Goal: Use online tool/utility: Utilize a website feature to perform a specific function

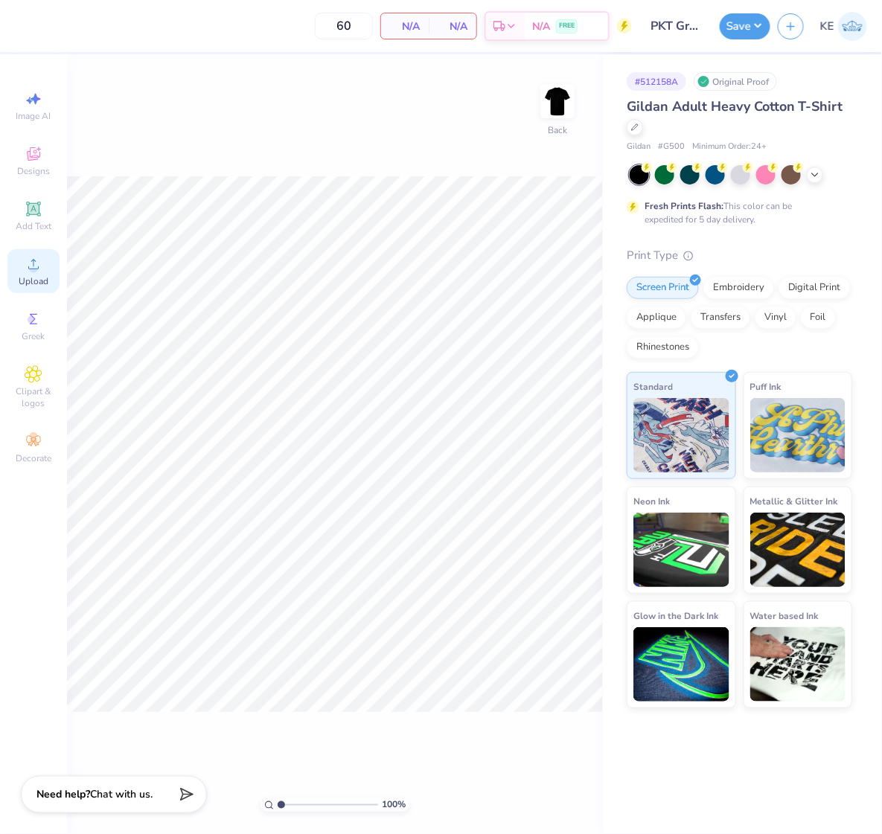
click at [36, 259] on icon at bounding box center [34, 264] width 18 height 18
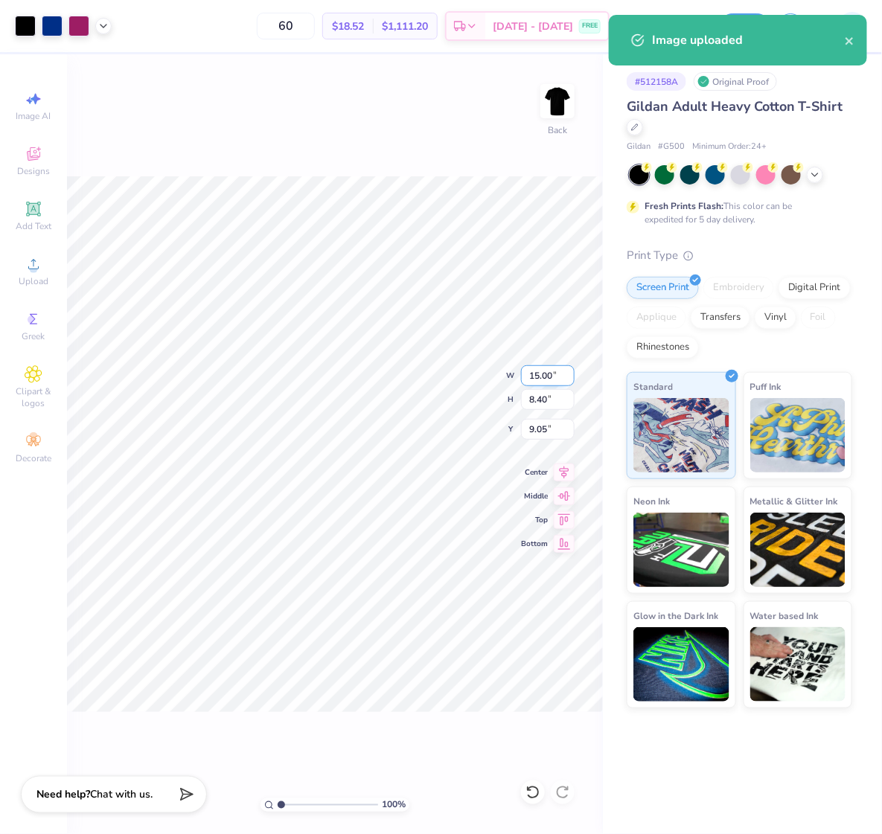
click at [544, 370] on input "15.00" at bounding box center [548, 375] width 54 height 21
type input "12.00"
type input "6.72"
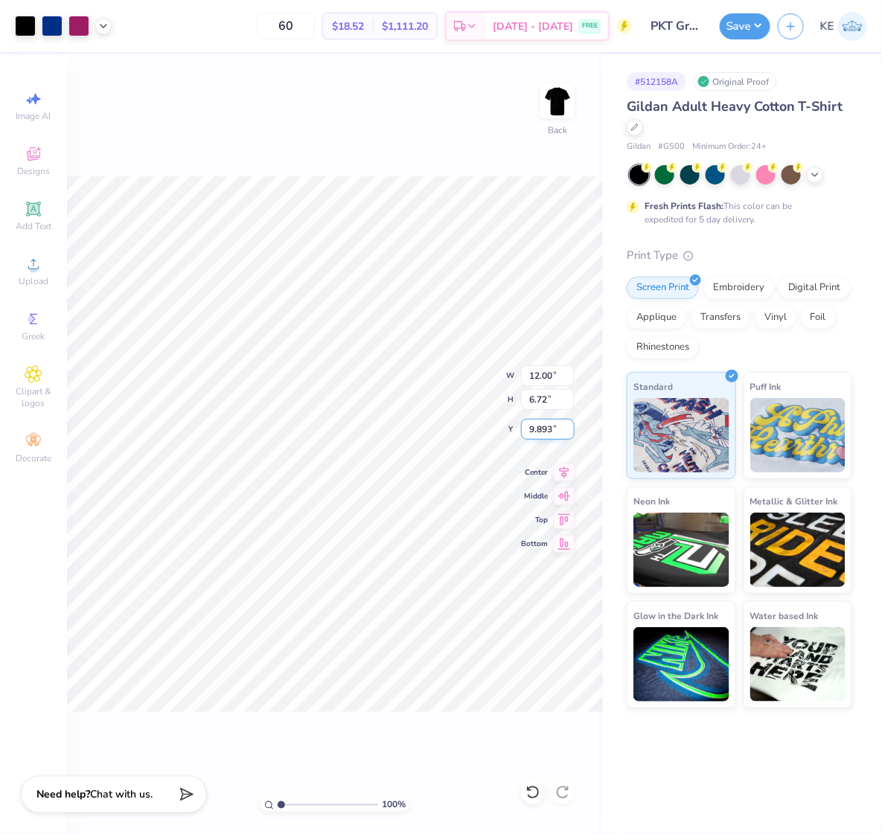
click at [541, 433] on input "9.893" at bounding box center [548, 429] width 54 height 21
type input "3.00"
click at [567, 472] on icon at bounding box center [564, 470] width 21 height 18
click at [566, 112] on img at bounding box center [558, 101] width 60 height 60
click at [102, 24] on icon at bounding box center [103, 25] width 12 height 12
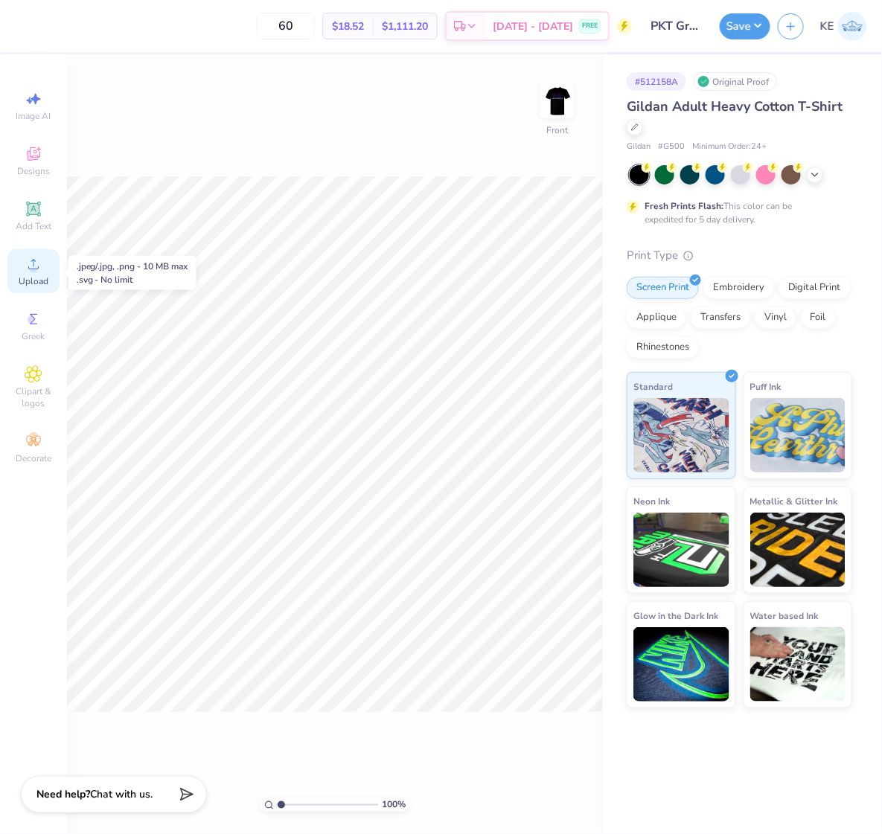
click at [39, 272] on icon at bounding box center [34, 264] width 18 height 18
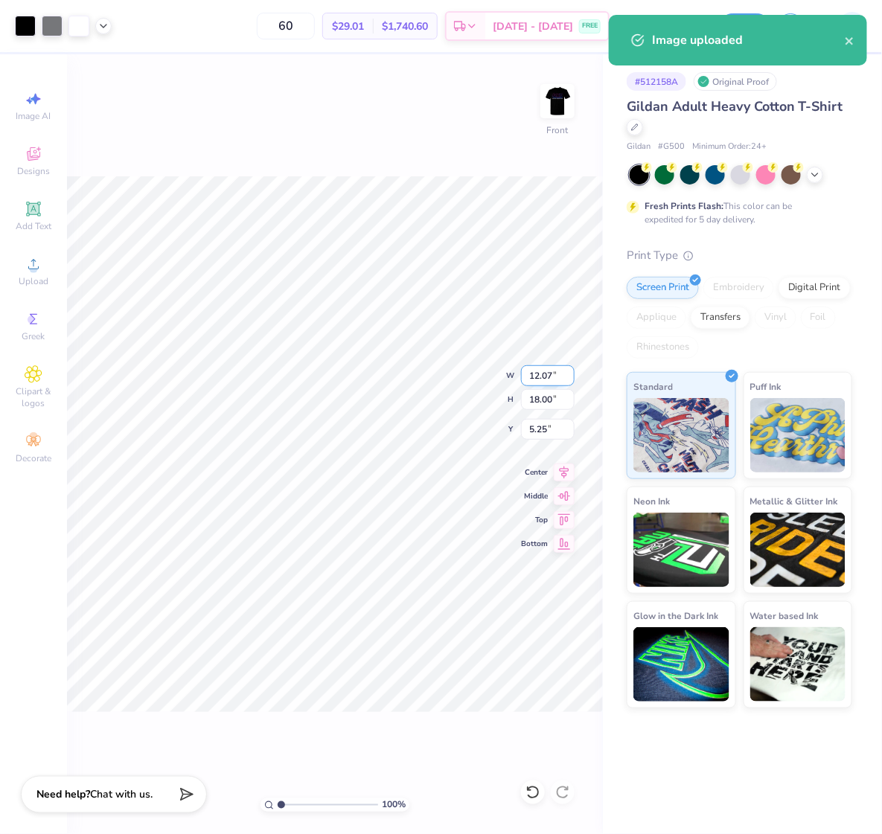
click at [542, 376] on input "12.07" at bounding box center [548, 375] width 54 height 21
type input "1"
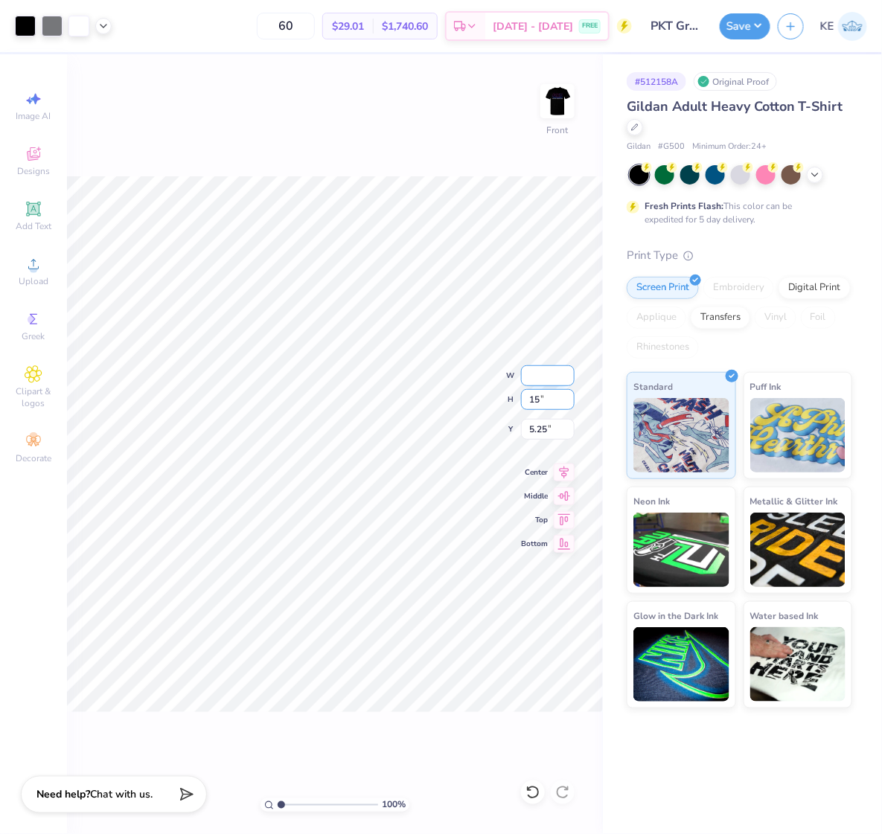
type input "15"
type input "10.06"
type input "15.00"
click at [531, 426] on input "6.75" at bounding box center [548, 429] width 54 height 21
type input "3.00"
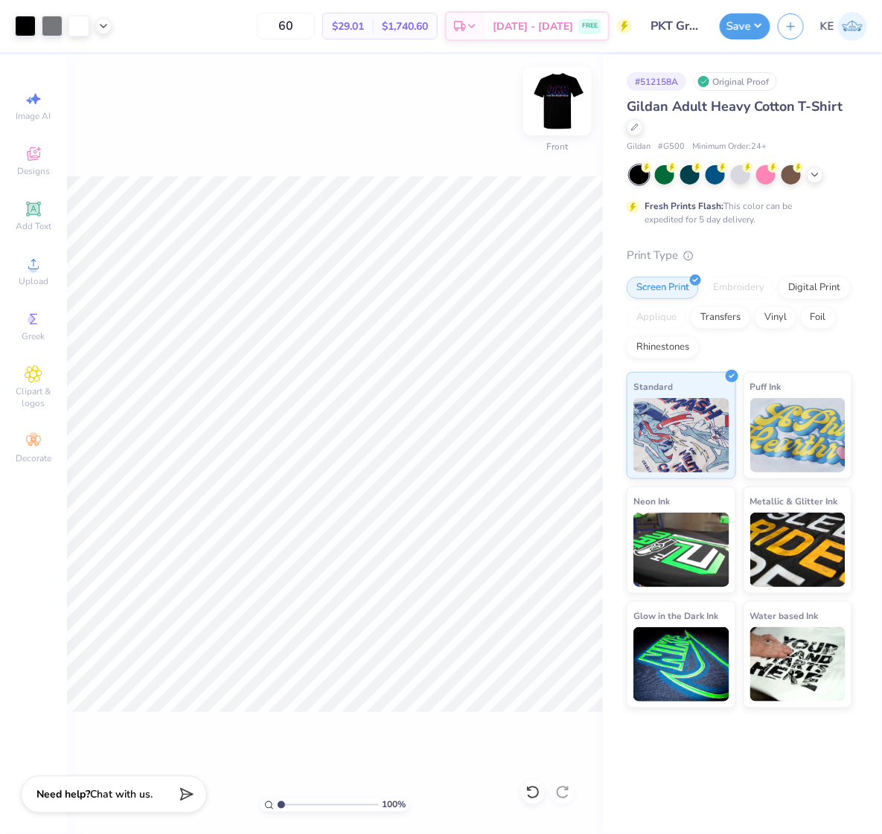
click at [555, 112] on img at bounding box center [558, 101] width 60 height 60
click at [403, 144] on div "100 % Back W 12.00 12.00 " H 6.72 6.72 " Y 3.00 3.00 " Center Middle Top Bottom" at bounding box center [335, 444] width 536 height 780
click at [25, 275] on div "Upload" at bounding box center [33, 271] width 52 height 44
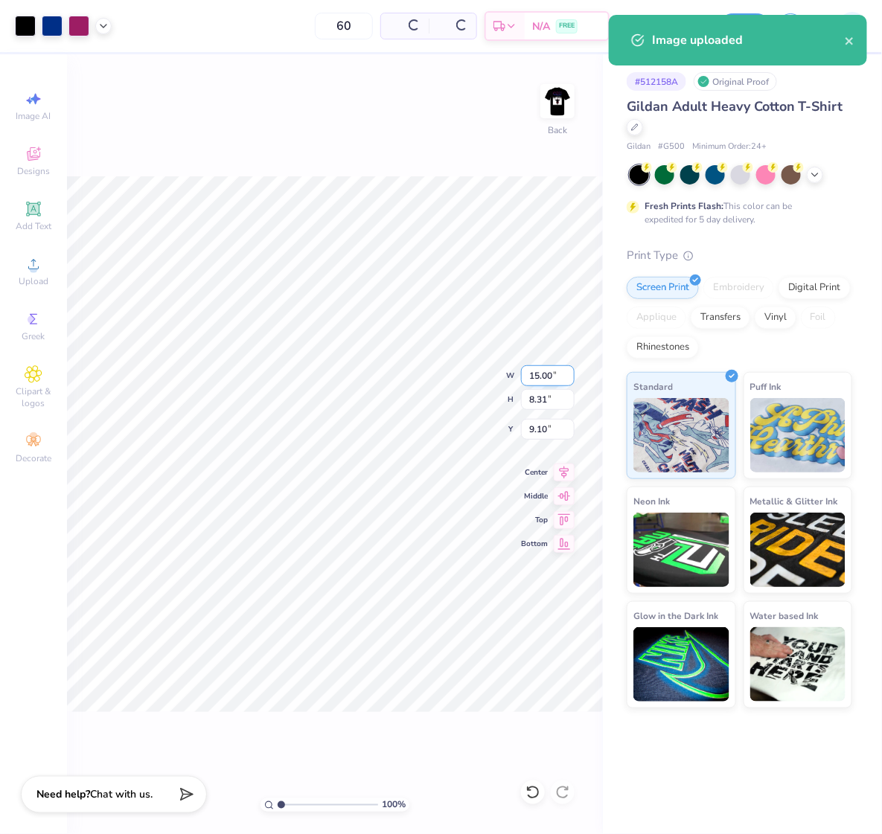
click at [539, 374] on input "15.00" at bounding box center [548, 375] width 54 height 21
type input "12.00"
type input "6.65"
click at [545, 427] on input "9.93" at bounding box center [548, 429] width 54 height 21
type input "3.00"
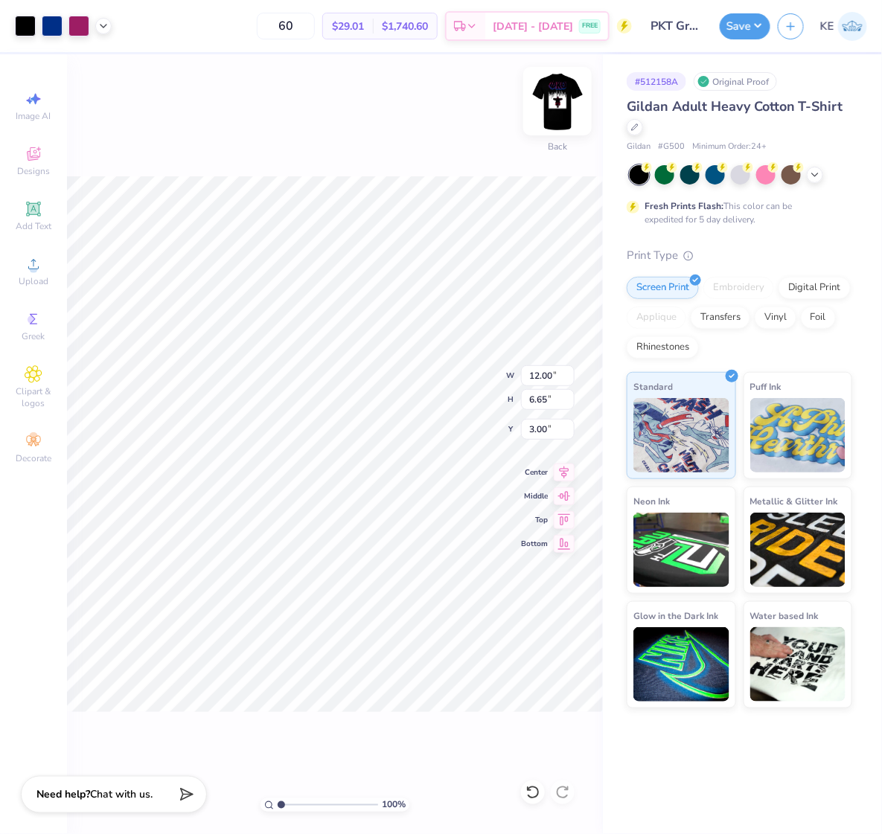
click at [554, 99] on img at bounding box center [558, 101] width 60 height 60
click at [750, 16] on button "Save" at bounding box center [745, 24] width 51 height 26
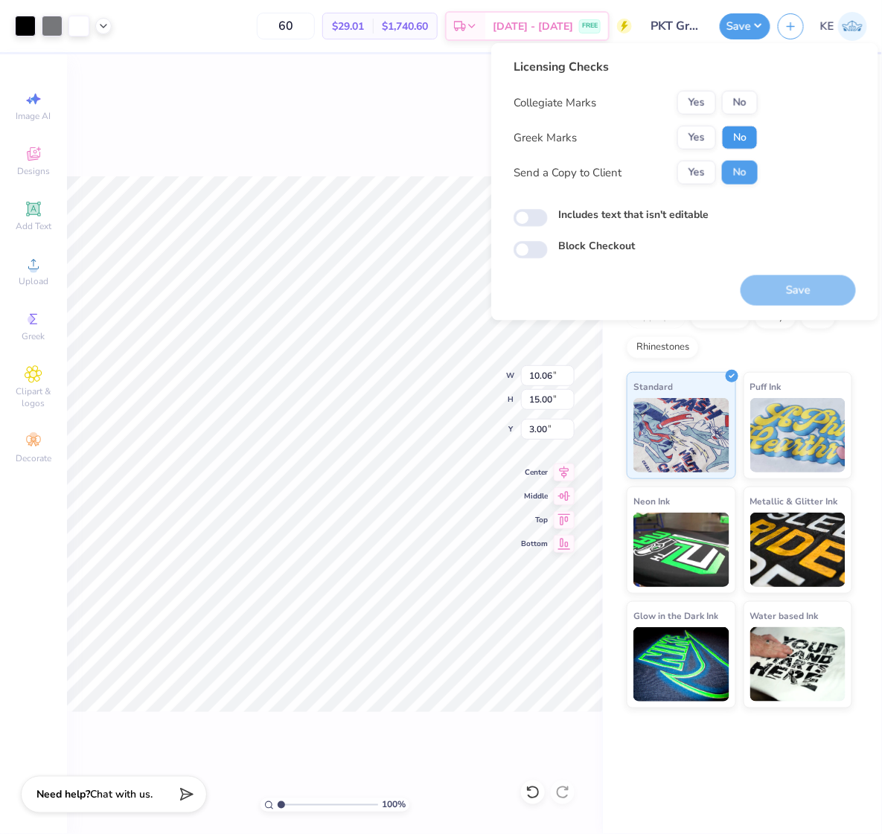
click at [750, 134] on button "No" at bounding box center [740, 138] width 36 height 24
click at [674, 135] on div "Greek Marks Yes No" at bounding box center [635, 138] width 244 height 24
click at [743, 97] on button "No" at bounding box center [740, 103] width 36 height 24
click at [712, 128] on button "Yes" at bounding box center [696, 138] width 39 height 24
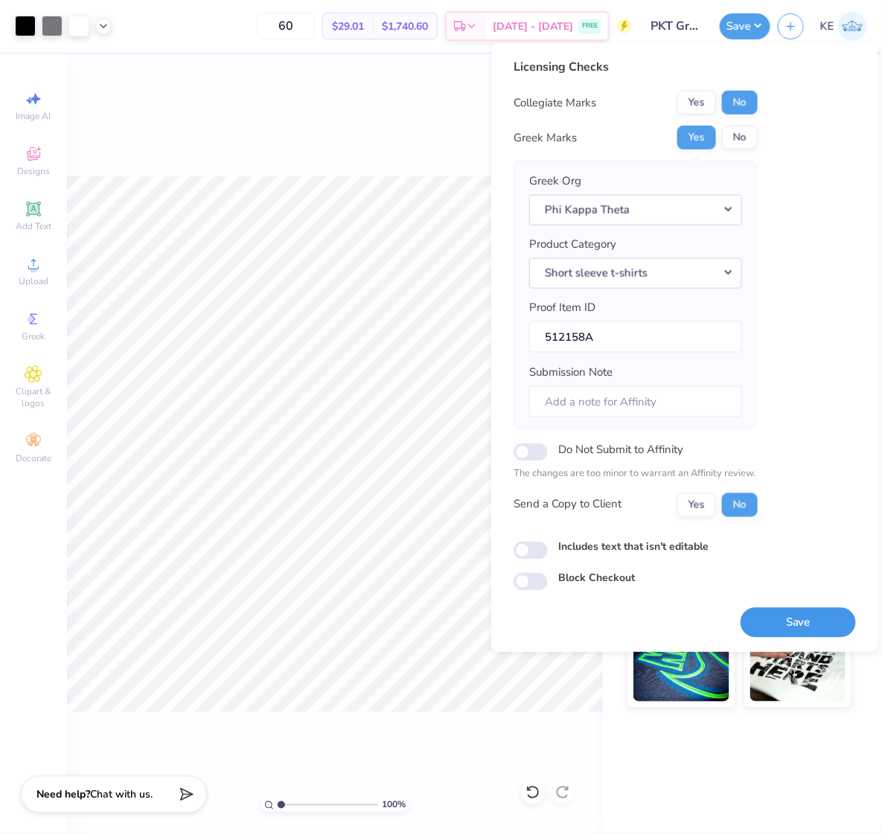
click at [797, 618] on button "Save" at bounding box center [797, 622] width 115 height 31
drag, startPoint x: 400, startPoint y: 143, endPoint x: 534, endPoint y: 116, distance: 137.3
click at [400, 143] on div "100 % Front W 10.06 10.06 " H 15.00 15.00 " Y 3.00 3.00 " Center Middle Top Bot…" at bounding box center [335, 444] width 536 height 780
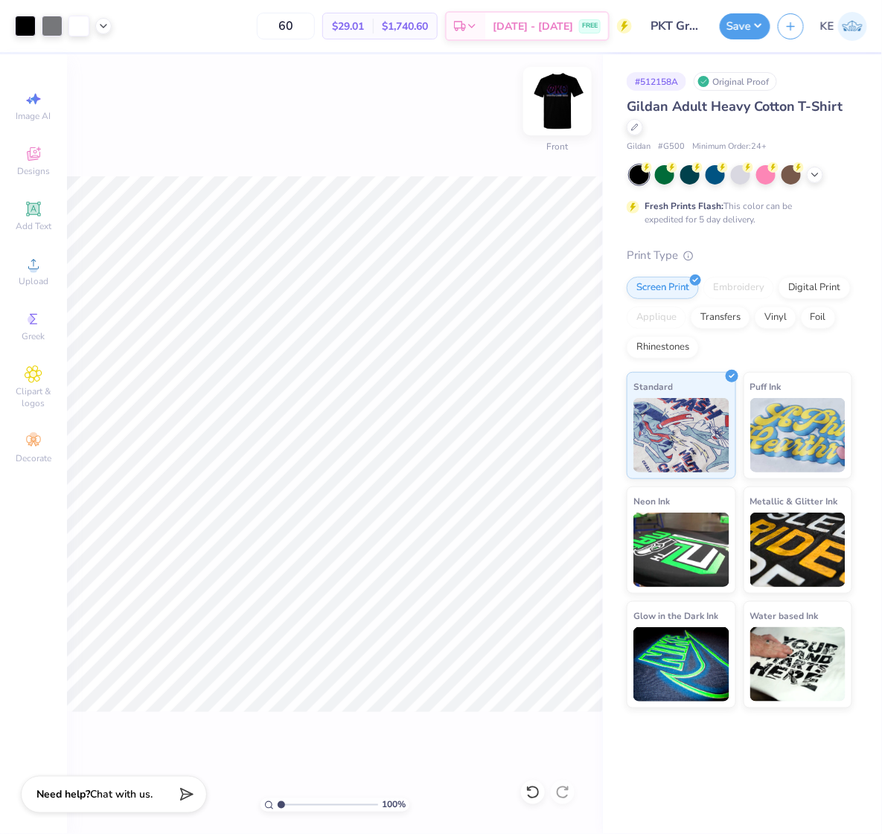
click at [563, 100] on img at bounding box center [558, 101] width 60 height 60
click at [106, 26] on icon at bounding box center [103, 25] width 12 height 12
type input "1"
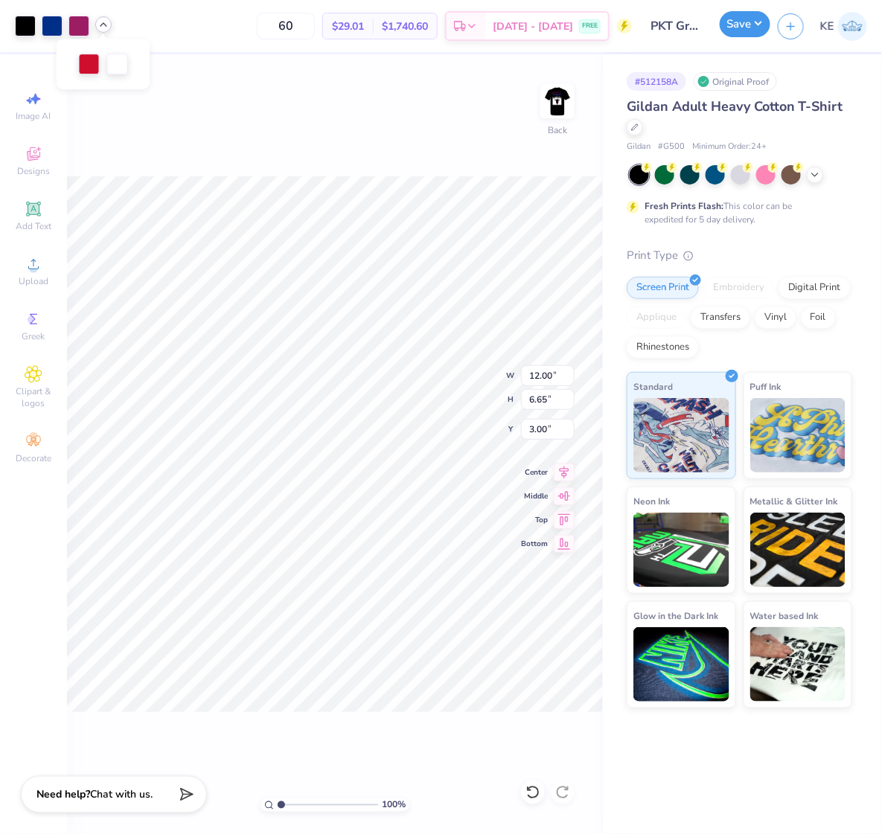
click at [761, 22] on button "Save" at bounding box center [745, 24] width 51 height 26
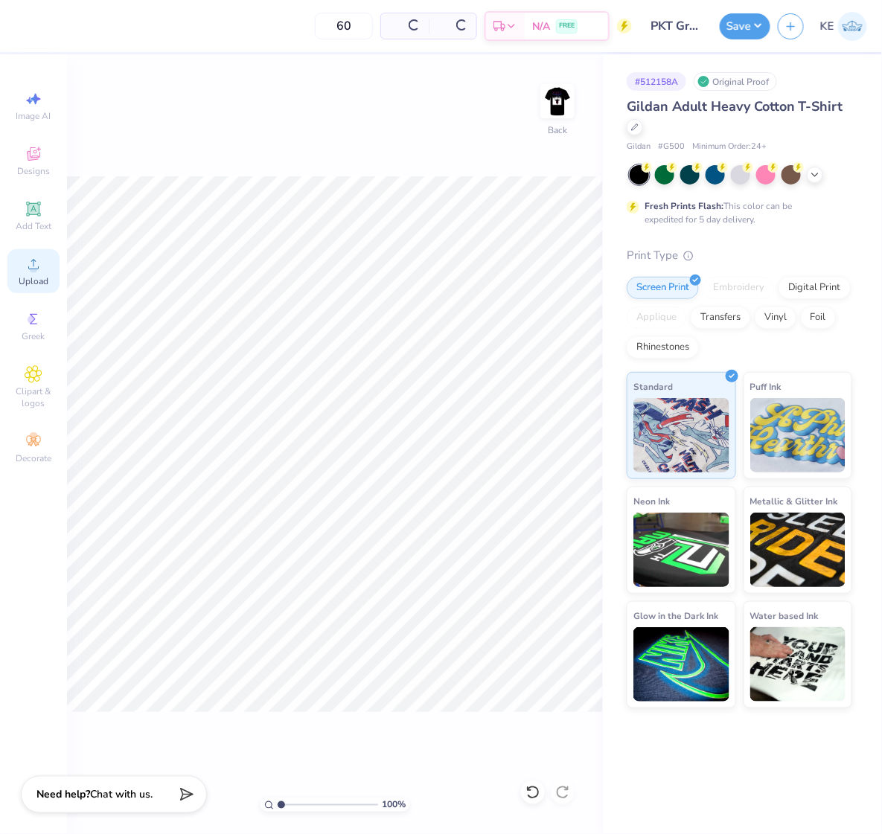
click at [40, 263] on icon at bounding box center [34, 264] width 18 height 18
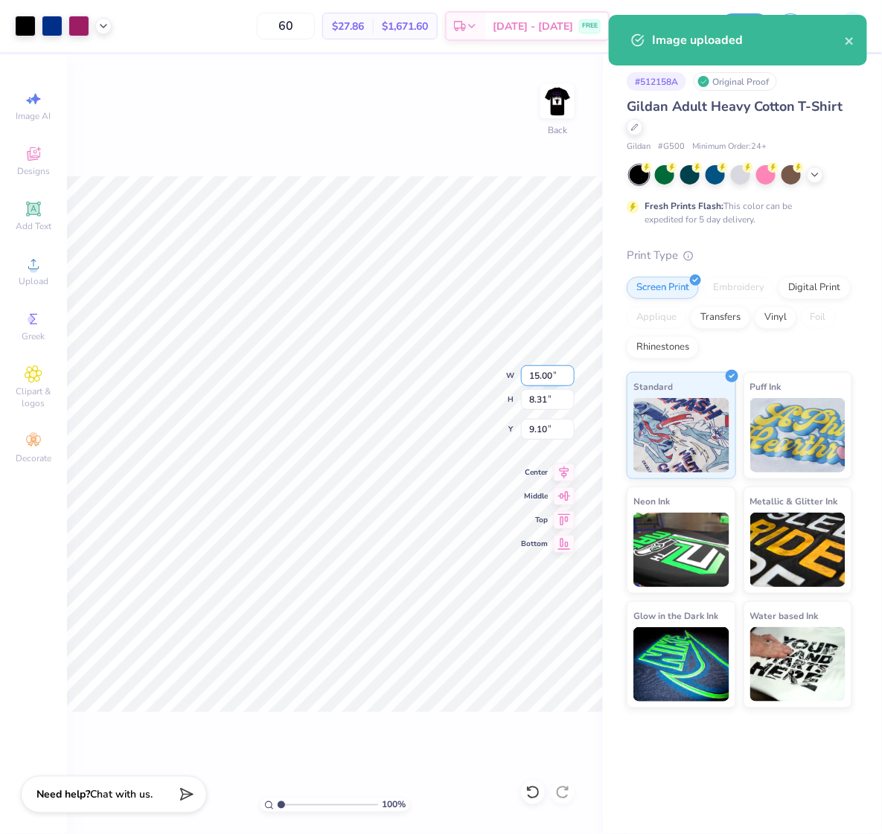
click at [543, 372] on input "15.00" at bounding box center [548, 375] width 54 height 21
type input "12.00"
type input "6.65"
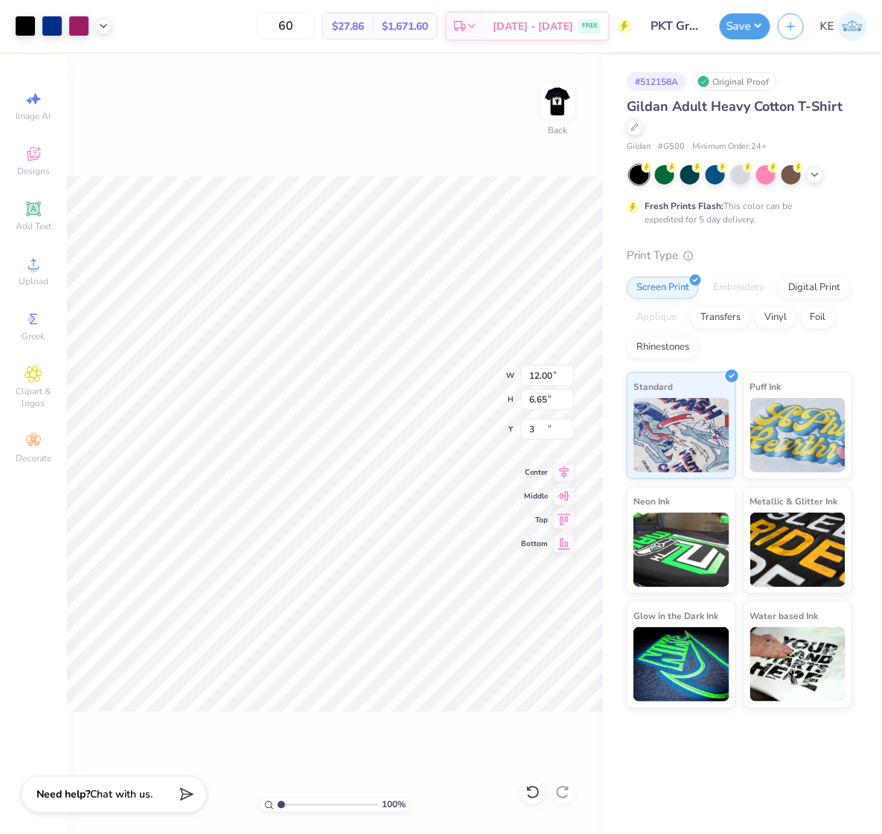
type input "3.00"
click at [107, 18] on div at bounding box center [103, 24] width 16 height 16
click at [107, 20] on icon at bounding box center [103, 26] width 12 height 12
click at [753, 27] on button "Save" at bounding box center [745, 24] width 51 height 26
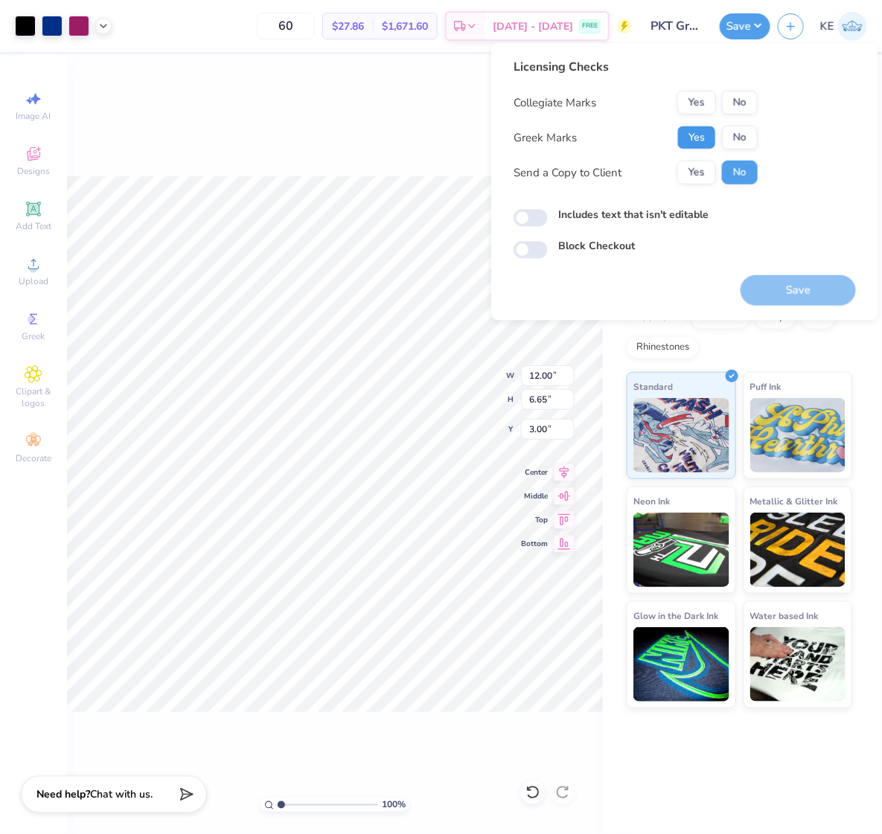
click at [702, 140] on button "Yes" at bounding box center [696, 138] width 39 height 24
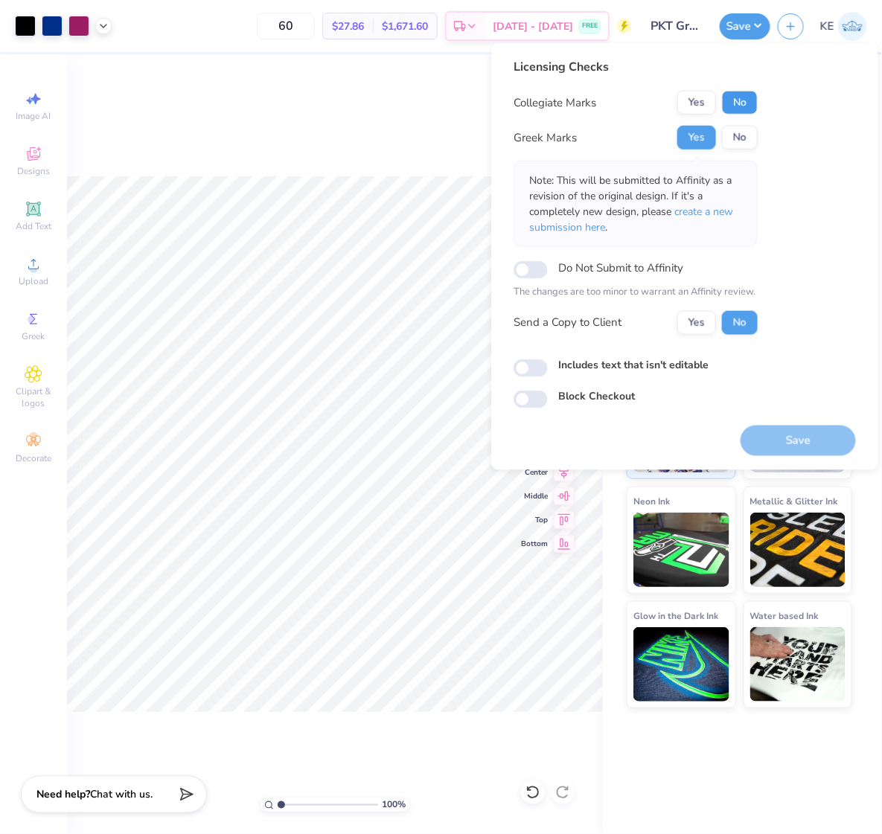
click at [755, 112] on button "No" at bounding box center [740, 103] width 36 height 24
click at [807, 449] on button "Save" at bounding box center [797, 440] width 115 height 31
click at [743, 32] on button "Save" at bounding box center [745, 24] width 51 height 26
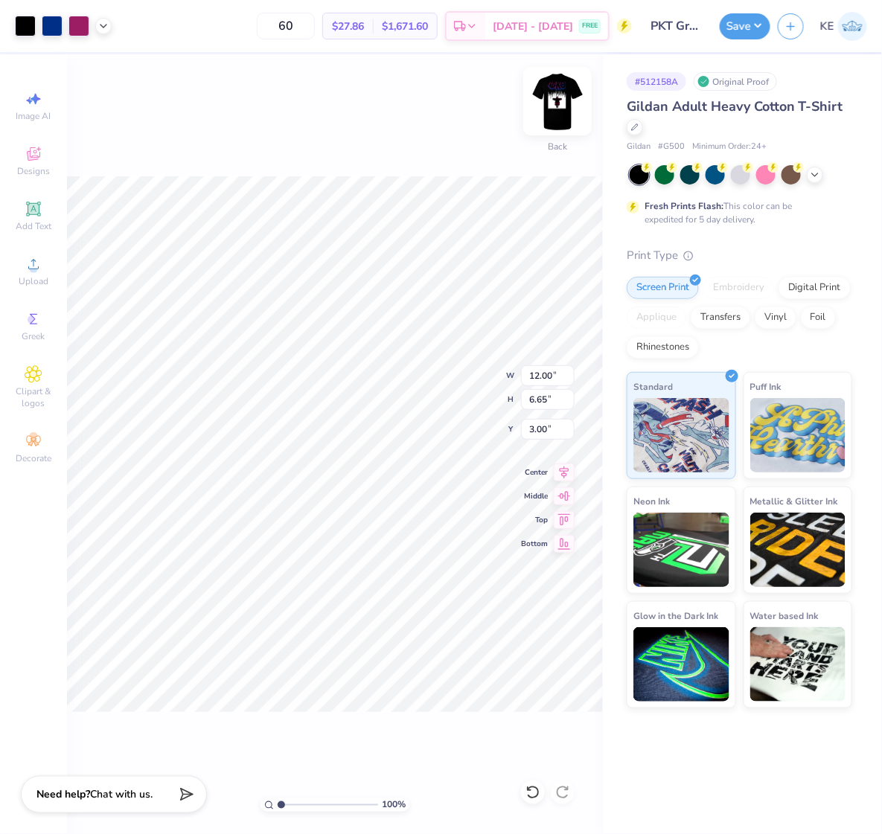
click at [566, 97] on img at bounding box center [558, 101] width 60 height 60
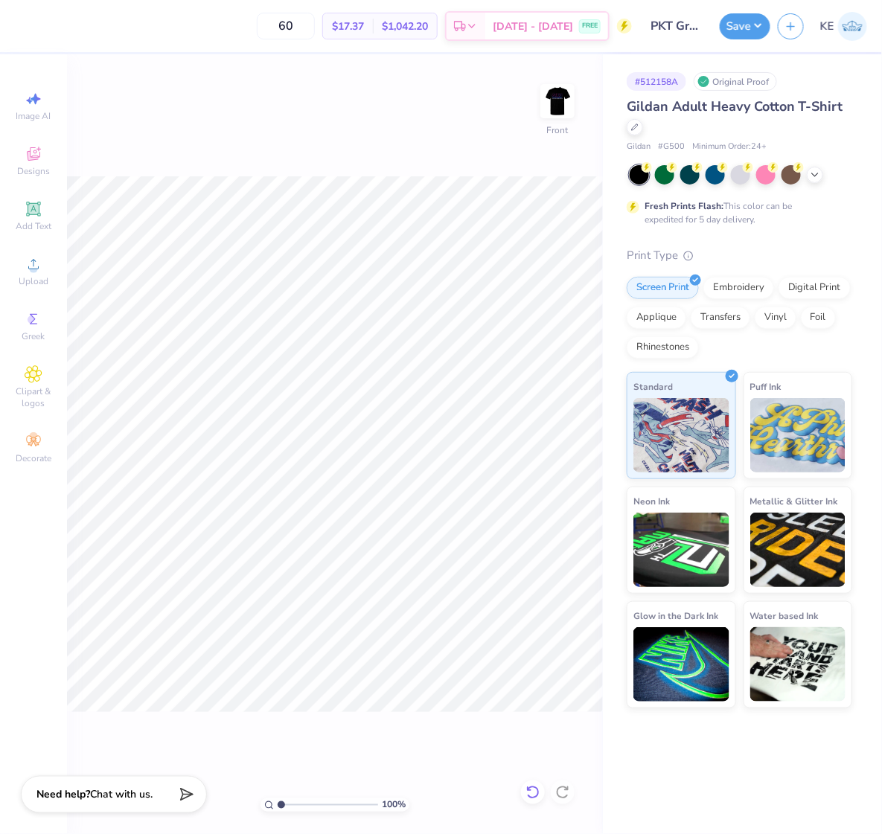
click at [531, 789] on icon at bounding box center [532, 792] width 15 height 15
click at [102, 27] on icon at bounding box center [103, 25] width 12 height 12
click at [120, 67] on div at bounding box center [117, 62] width 21 height 21
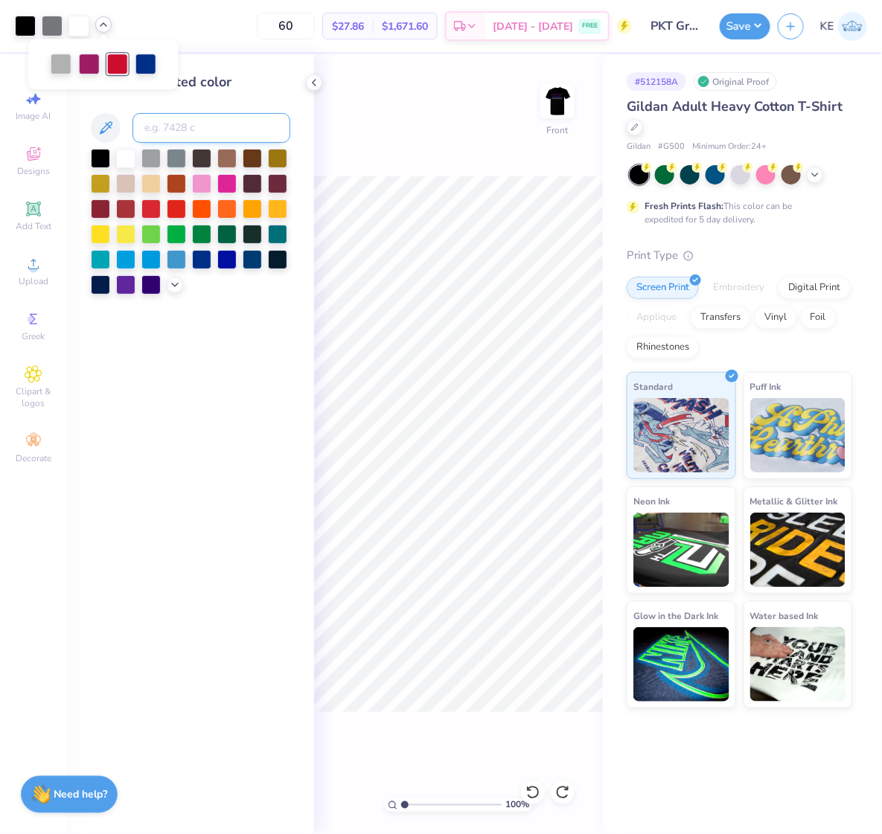
click at [199, 114] on input at bounding box center [211, 128] width 158 height 30
type input "7648"
click at [315, 83] on icon at bounding box center [314, 83] width 12 height 12
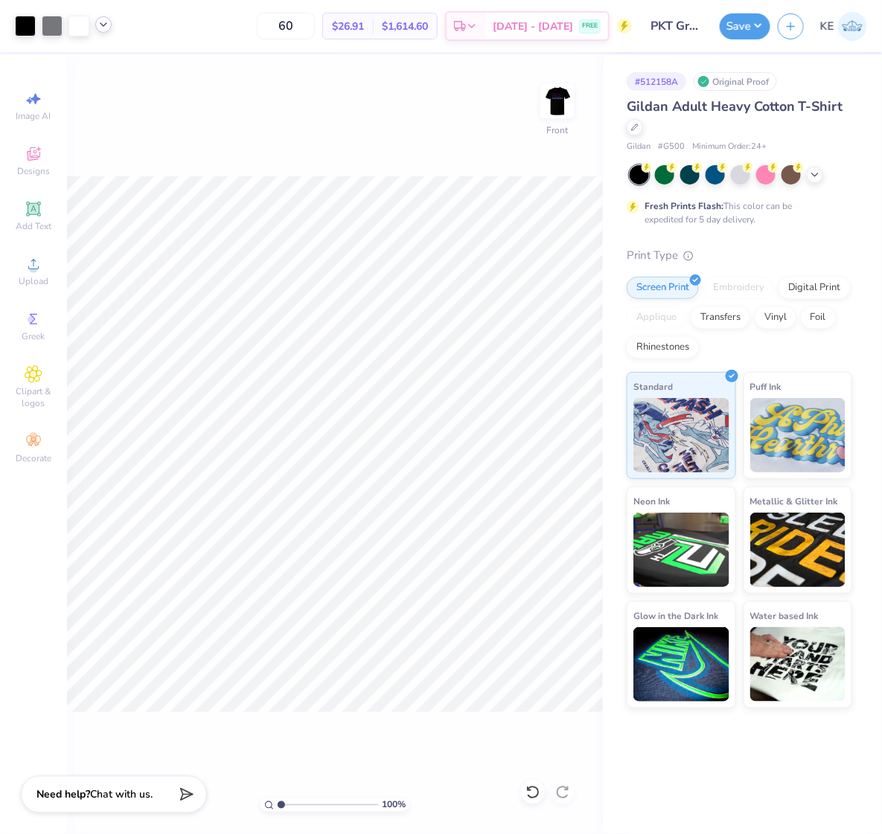
click at [100, 26] on icon at bounding box center [103, 25] width 12 height 12
click at [756, 33] on button "Save" at bounding box center [745, 24] width 51 height 26
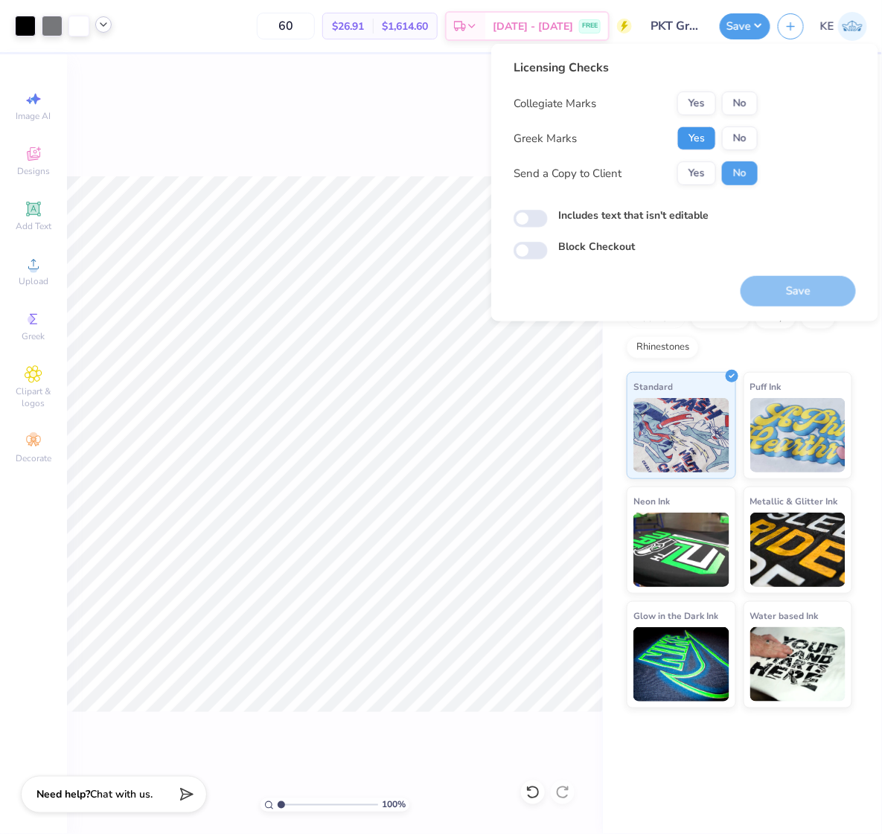
click at [702, 138] on button "Yes" at bounding box center [696, 138] width 39 height 24
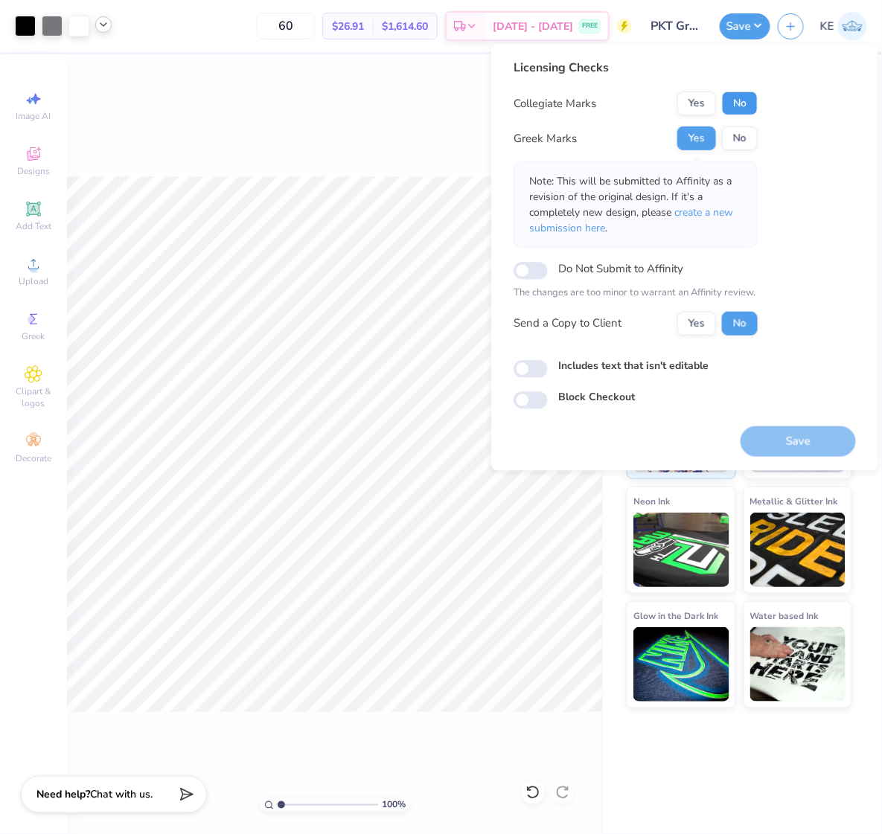
click at [738, 105] on button "No" at bounding box center [740, 104] width 36 height 24
click at [799, 433] on button "Save" at bounding box center [797, 441] width 115 height 31
